Goal: Check status: Check status

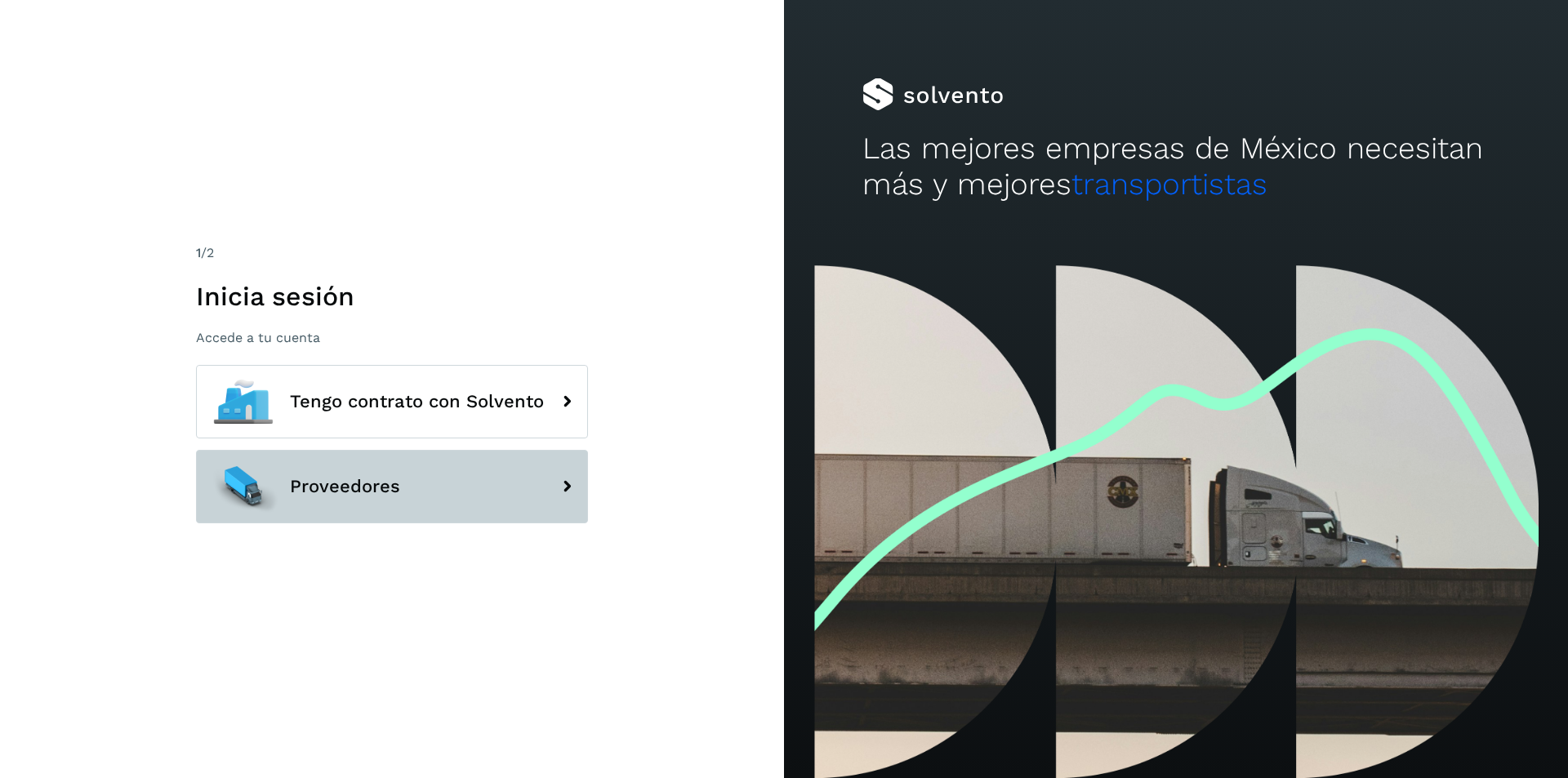
click at [374, 482] on span "Proveedores" at bounding box center [345, 487] width 110 height 19
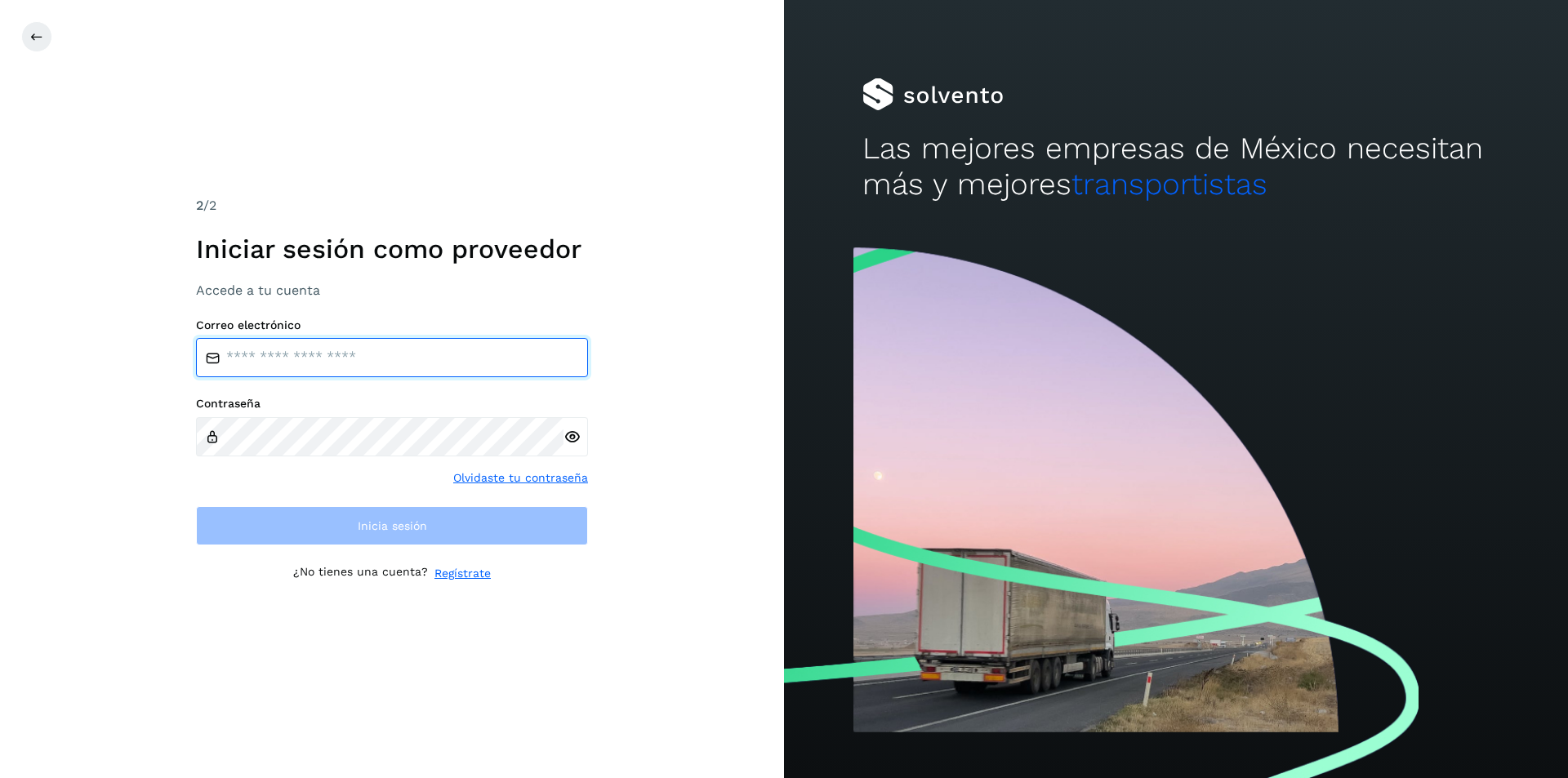
type input "**********"
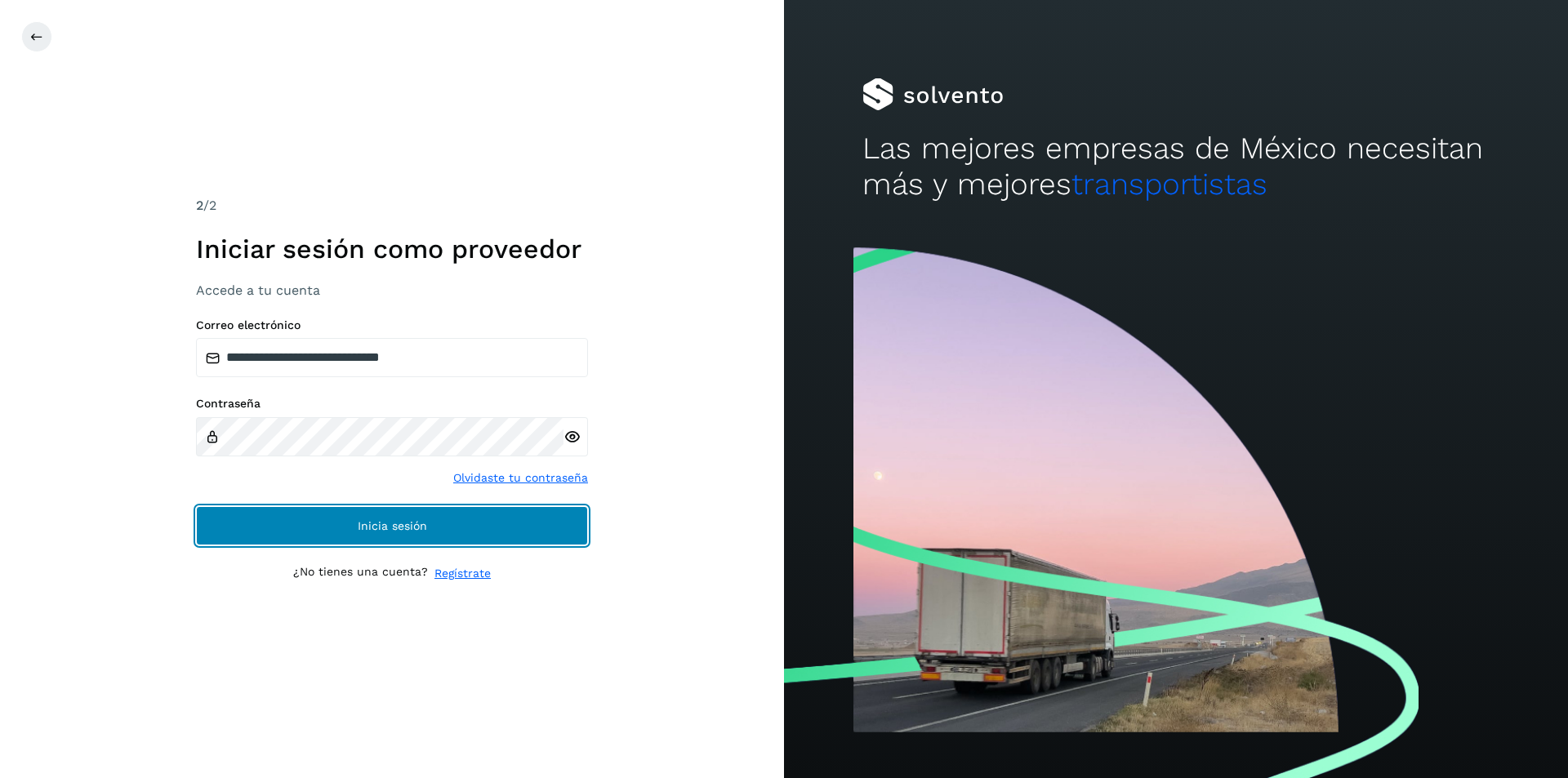
click at [379, 520] on span "Inicia sesión" at bounding box center [392, 526] width 69 height 12
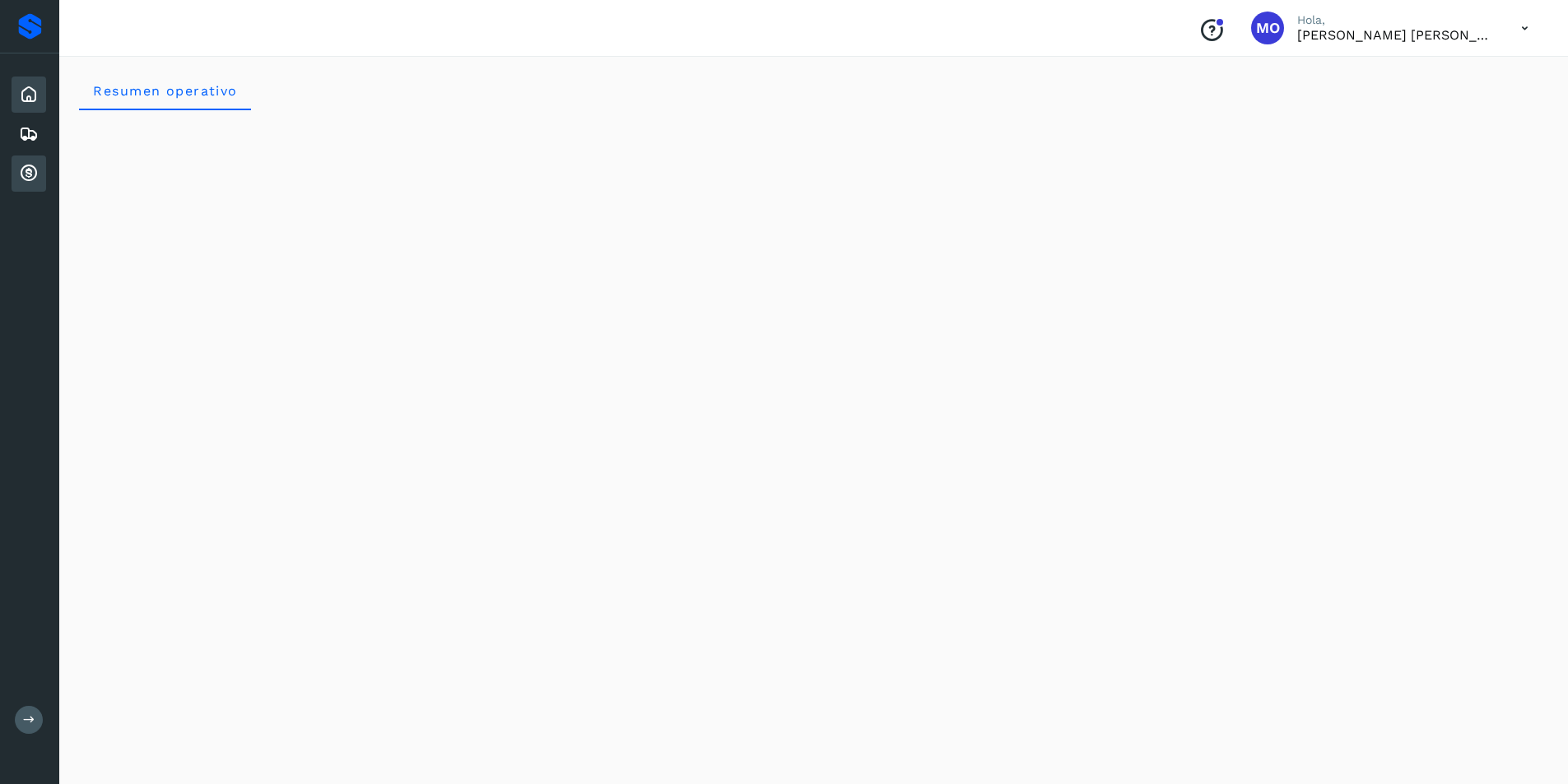
click at [20, 171] on icon at bounding box center [28, 173] width 20 height 20
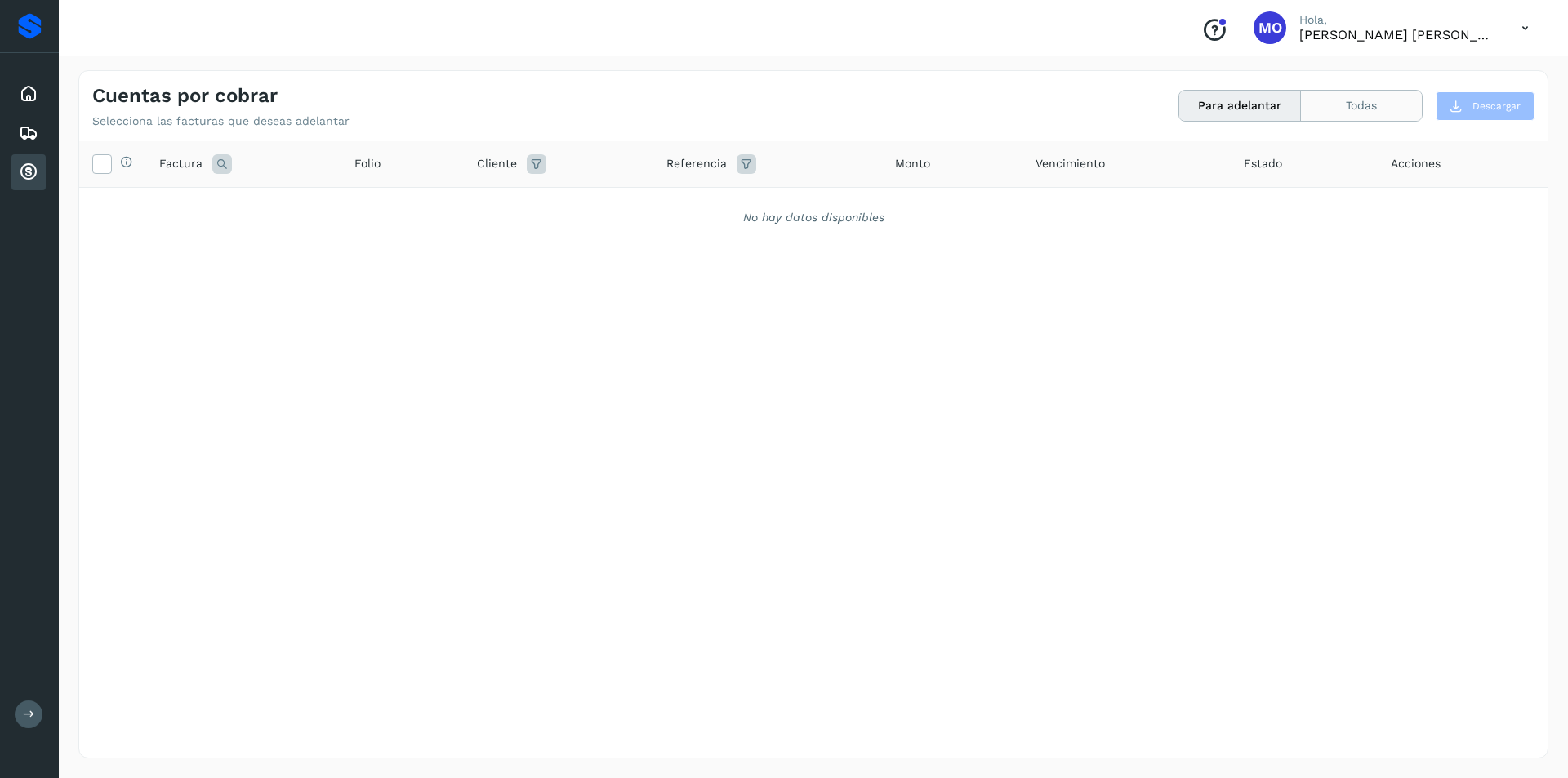
click at [1352, 108] on button "Todas" at bounding box center [1361, 106] width 121 height 30
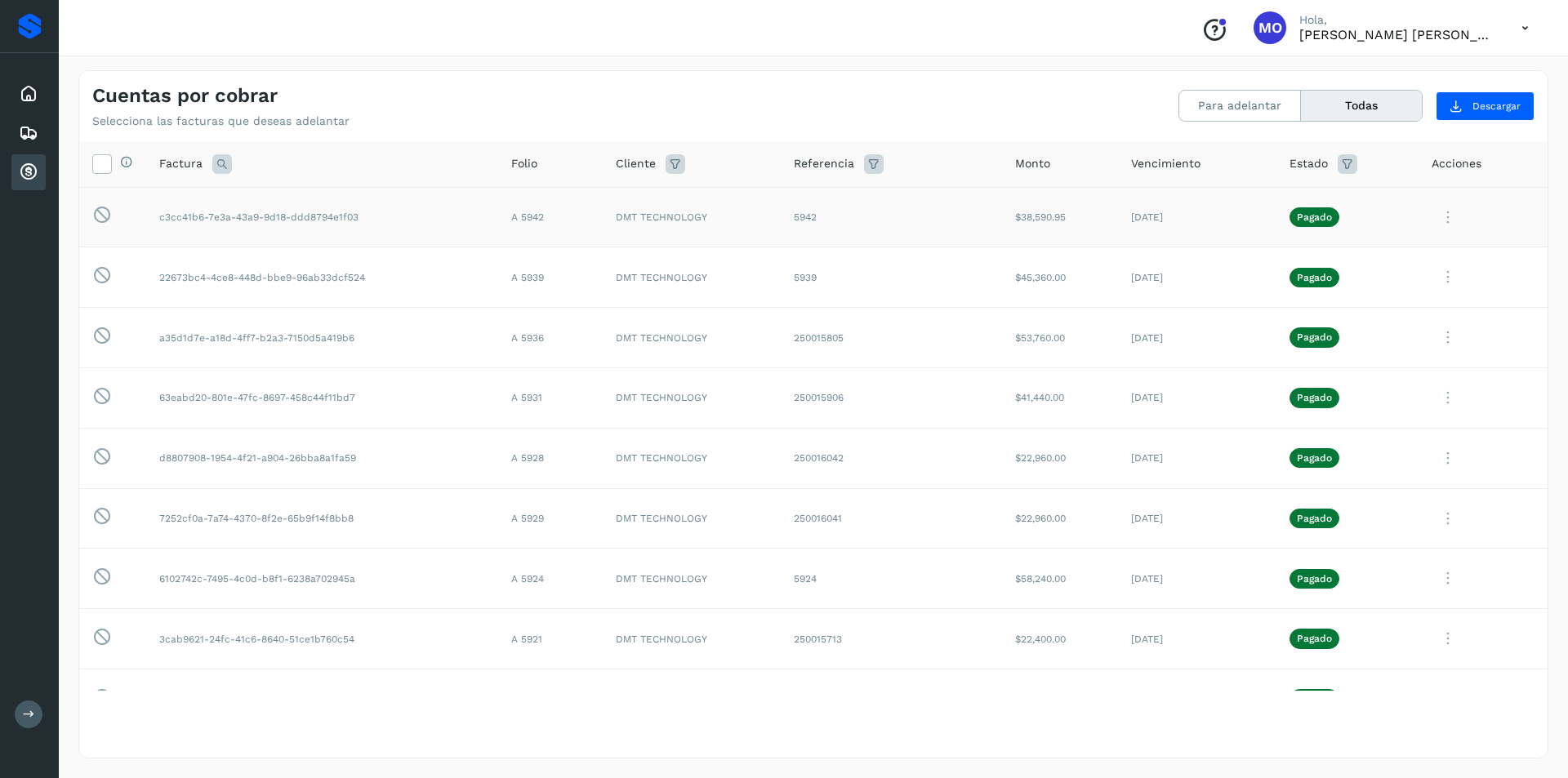
click at [1438, 220] on icon at bounding box center [1448, 218] width 33 height 34
click at [1412, 363] on button "CEP" at bounding box center [1436, 352] width 194 height 31
